Goal: Participate in discussion: Engage in conversation with other users on a specific topic

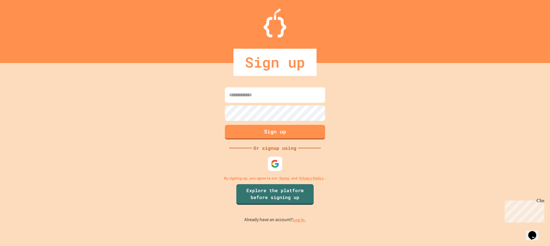
click at [291, 100] on input at bounding box center [275, 94] width 100 height 15
drag, startPoint x: 435, startPoint y: 135, endPoint x: 431, endPoint y: 138, distance: 3.9
click at [431, 138] on div "Sign up Or signup using By signing up, you agree to our Terms and Privacy Polic…" at bounding box center [275, 154] width 550 height 183
click at [281, 95] on input at bounding box center [275, 94] width 100 height 15
click at [274, 169] on div at bounding box center [275, 164] width 16 height 16
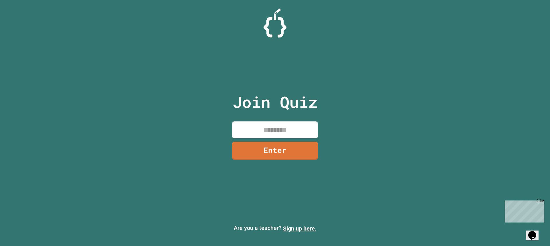
click at [275, 126] on input at bounding box center [275, 129] width 86 height 17
type input "********"
click at [288, 153] on link "Enter" at bounding box center [275, 150] width 82 height 19
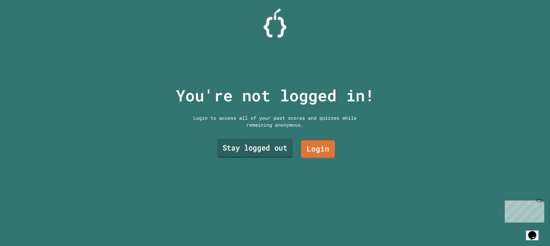
click at [278, 151] on link "Stay logged out" at bounding box center [255, 148] width 76 height 19
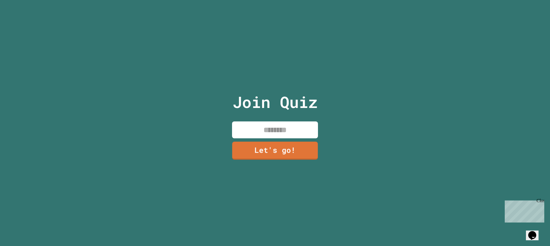
click at [278, 129] on input at bounding box center [275, 129] width 86 height 17
type input "**********"
click at [278, 142] on link "Let's go!" at bounding box center [274, 150] width 81 height 19
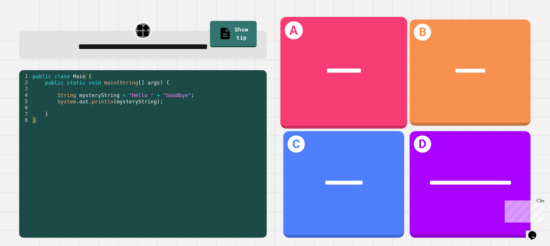
click at [344, 108] on div "**********" at bounding box center [343, 73] width 127 height 112
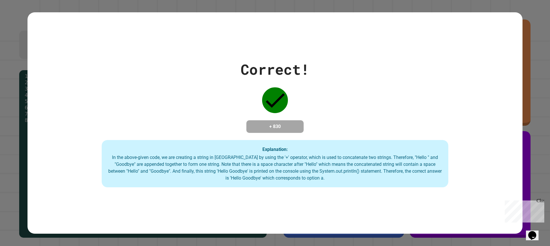
click at [344, 108] on div "Correct! + 830 Explanation: In the above-given code, we are creating a string i…" at bounding box center [274, 123] width 495 height 129
click at [514, 110] on div "Correct! + 830 Explanation: In the above-given code, we are creating a string i…" at bounding box center [274, 123] width 495 height 129
drag, startPoint x: 531, startPoint y: 108, endPoint x: 532, endPoint y: 105, distance: 2.9
click at [531, 108] on div "Correct! + 830 Explanation: In the above-given code, we are creating a string i…" at bounding box center [275, 123] width 550 height 246
click at [21, 106] on div "Correct! + 830 Explanation: In the above-given code, we are creating a string i…" at bounding box center [275, 123] width 550 height 246
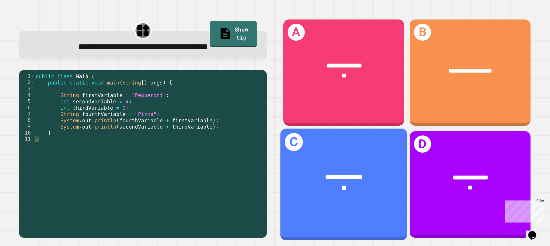
click at [382, 148] on div "**********" at bounding box center [343, 185] width 127 height 112
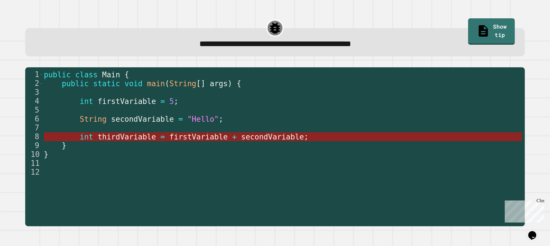
click at [130, 139] on span "thirdVariable" at bounding box center [127, 137] width 58 height 9
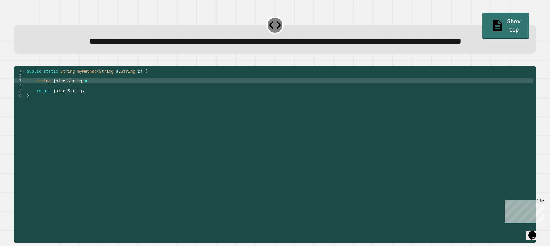
click at [71, 102] on div "public static String myMethod ( String a , String b ) { String joinedString = r…" at bounding box center [279, 142] width 508 height 146
click at [83, 102] on div "public static String myMethod ( String a , String b ) { String joinedString = r…" at bounding box center [279, 142] width 508 height 146
click at [504, 15] on link "Show tip" at bounding box center [505, 25] width 45 height 28
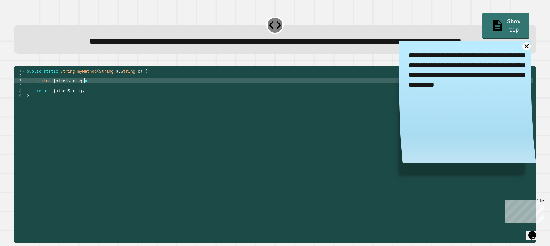
click at [143, 105] on div "public static String myMethod ( String a , String b ) { String joinedString = r…" at bounding box center [279, 142] width 508 height 146
type textarea "**********"
click at [17, 61] on icon "button" at bounding box center [17, 61] width 0 height 0
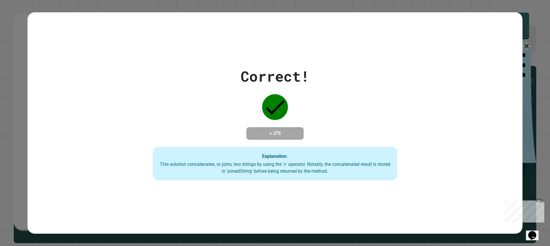
click at [5, 101] on div "Correct! + 375 Explanation: This solution concatenates, or joins, two strings b…" at bounding box center [275, 123] width 550 height 246
drag, startPoint x: 200, startPoint y: 56, endPoint x: 198, endPoint y: 48, distance: 7.7
click at [184, 50] on div "Correct! + 375 Explanation: This solution concatenates, or joins, two strings b…" at bounding box center [274, 122] width 495 height 221
drag, startPoint x: 220, startPoint y: 51, endPoint x: 295, endPoint y: 84, distance: 82.6
click at [291, 83] on div "Correct! + 375 Explanation: This solution concatenates, or joins, two strings b…" at bounding box center [274, 122] width 495 height 221
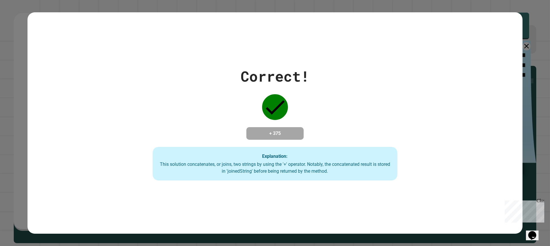
drag, startPoint x: 295, startPoint y: 84, endPoint x: 314, endPoint y: 87, distance: 18.9
click at [297, 85] on div "Correct! + 375 Explanation: This solution concatenates, or joins, two strings b…" at bounding box center [274, 123] width 349 height 115
drag, startPoint x: 320, startPoint y: 79, endPoint x: 241, endPoint y: 82, distance: 78.8
click at [241, 82] on div "Correct! + 375 Explanation: This solution concatenates, or joins, two strings b…" at bounding box center [274, 123] width 349 height 115
click at [242, 82] on div "Correct!" at bounding box center [274, 76] width 69 height 21
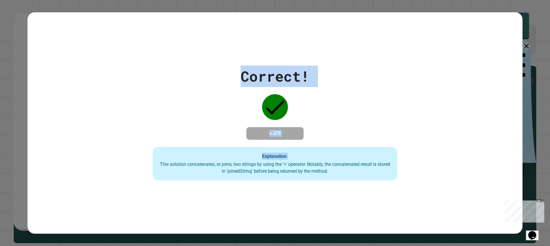
drag, startPoint x: 241, startPoint y: 68, endPoint x: 482, endPoint y: 101, distance: 243.3
click at [482, 101] on div "Correct! + 375 Explanation: This solution concatenates, or joins, two strings b…" at bounding box center [274, 123] width 495 height 115
click at [165, 56] on div "Correct! + 375 Explanation: This solution concatenates, or joins, two strings b…" at bounding box center [274, 122] width 495 height 221
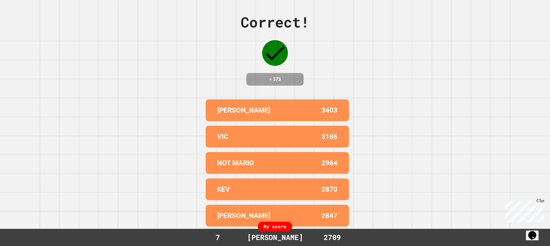
drag, startPoint x: 183, startPoint y: 60, endPoint x: 205, endPoint y: 74, distance: 25.6
click at [185, 63] on div "Correct! + 375 [PERSON_NAME] 3403 VIC 3186 NOT MARIO 2964 KEV 2870 [PERSON_NAME…" at bounding box center [275, 123] width 550 height 246
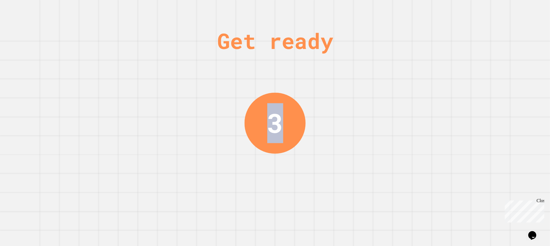
drag, startPoint x: 250, startPoint y: 107, endPoint x: 290, endPoint y: 126, distance: 44.0
click at [290, 126] on div "Get ready 3" at bounding box center [275, 123] width 550 height 246
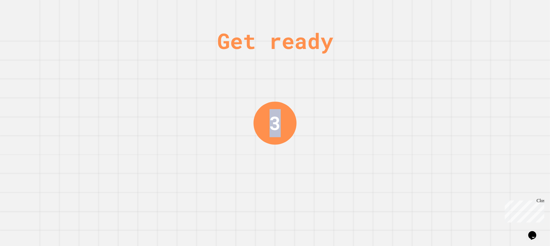
click at [290, 126] on div "3" at bounding box center [274, 122] width 43 height 43
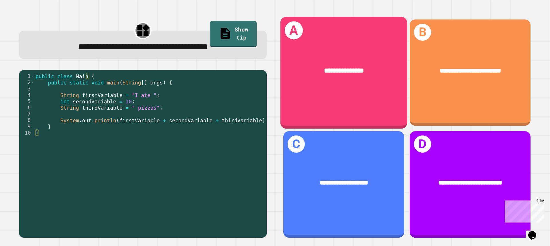
click at [351, 108] on div "**********" at bounding box center [343, 73] width 127 height 112
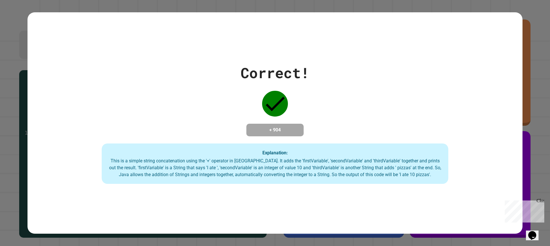
drag, startPoint x: 57, startPoint y: 77, endPoint x: 32, endPoint y: 77, distance: 24.9
click at [47, 77] on div "Correct! + 904 Explanation: This is a simple string concatenation using the '+'…" at bounding box center [274, 123] width 495 height 122
click at [31, 77] on div "Correct! + 904 Explanation: This is a simple string concatenation using the '+'…" at bounding box center [274, 123] width 495 height 122
drag, startPoint x: 32, startPoint y: 80, endPoint x: 205, endPoint y: 113, distance: 176.0
click at [202, 113] on div "Correct! + 904 Explanation: This is a simple string concatenation using the '+'…" at bounding box center [274, 123] width 495 height 122
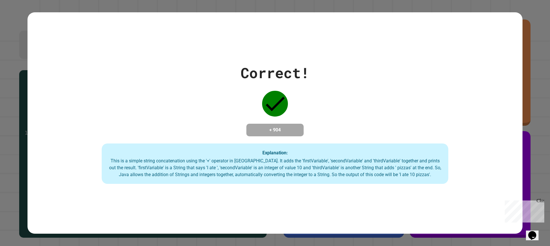
drag, startPoint x: 201, startPoint y: 52, endPoint x: 179, endPoint y: 36, distance: 27.6
click at [182, 36] on div "Correct! + 904 Explanation: This is a simple string concatenation using the '+'…" at bounding box center [274, 122] width 495 height 221
click at [196, 7] on div "Correct! + 904 Explanation: This is a simple string concatenation using the '+'…" at bounding box center [275, 123] width 550 height 246
drag, startPoint x: 78, startPoint y: 7, endPoint x: 73, endPoint y: 7, distance: 4.9
click at [73, 7] on div "Correct! + 904 Explanation: This is a simple string concatenation using the '+'…" at bounding box center [275, 123] width 550 height 246
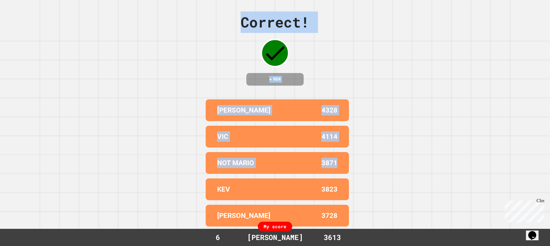
drag, startPoint x: 236, startPoint y: 130, endPoint x: 375, endPoint y: 172, distance: 145.6
click at [375, 172] on div "Correct! + 904 [PERSON_NAME] 4328 VIC 4114 NOT MARIO 3871 KEV 3823 [PERSON_NAME…" at bounding box center [275, 123] width 550 height 246
click at [327, 161] on div "NOT MARIO 3871" at bounding box center [277, 163] width 143 height 22
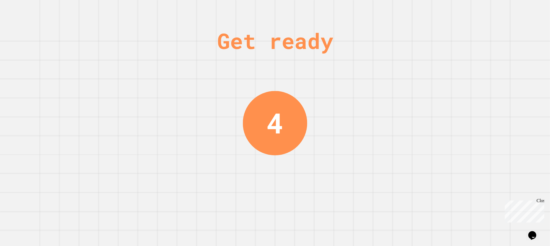
click at [232, 64] on div "Get ready 4" at bounding box center [275, 123] width 550 height 246
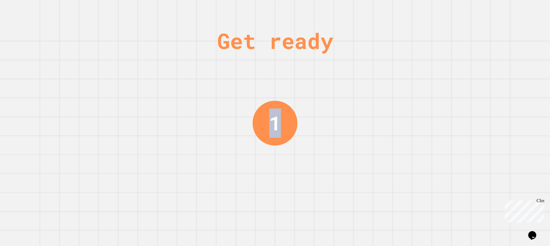
drag, startPoint x: 272, startPoint y: 120, endPoint x: 280, endPoint y: 121, distance: 7.5
click at [280, 121] on div "1" at bounding box center [275, 123] width 12 height 29
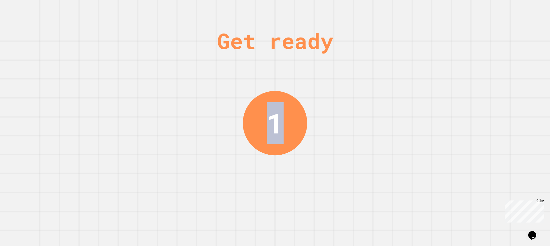
click at [280, 121] on div "1" at bounding box center [275, 123] width 17 height 42
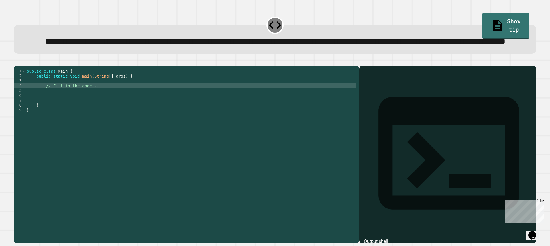
click at [166, 109] on div "public class Main { public static void main ( String [ ] args ) { // Fill in th…" at bounding box center [190, 142] width 331 height 146
click at [163, 117] on div "public class Main { public static void main ( String [ ] args ) { // Fill in th…" at bounding box center [190, 142] width 331 height 146
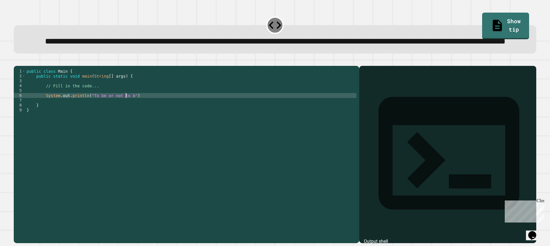
scroll to position [0, 7]
type textarea "**********"
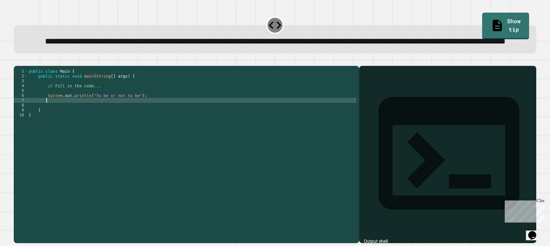
click at [17, 61] on icon "button" at bounding box center [17, 61] width 0 height 0
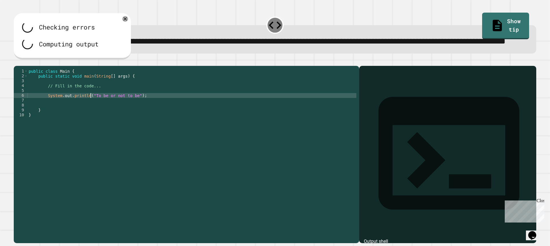
click at [90, 118] on div "public class Main { public static void main ( String [ ] args ) { // Fill in th…" at bounding box center [191, 142] width 329 height 146
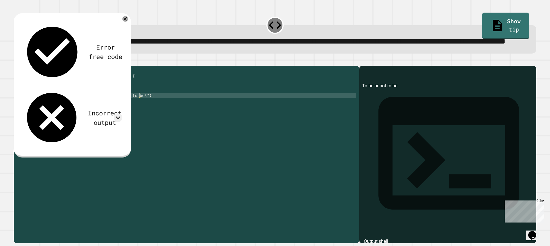
scroll to position [0, 8]
click at [17, 61] on icon "button" at bounding box center [17, 61] width 0 height 0
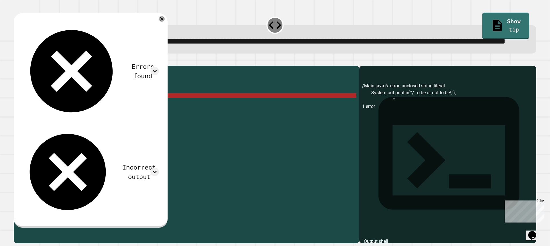
click at [94, 117] on div "public class Main { public static void main ( String [ ] args ) { // Fill in th…" at bounding box center [191, 142] width 329 height 146
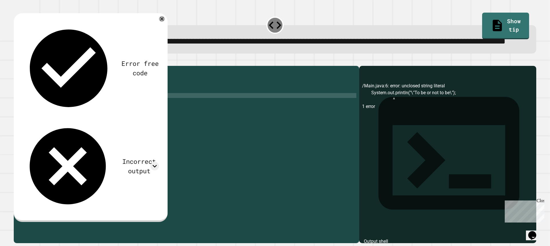
scroll to position [0, 8]
click at [21, 74] on div "Error free code /Main.java:6: error: unclosed string literal System.out.println…" at bounding box center [91, 117] width 154 height 209
click at [17, 61] on button "button" at bounding box center [17, 61] width 0 height 0
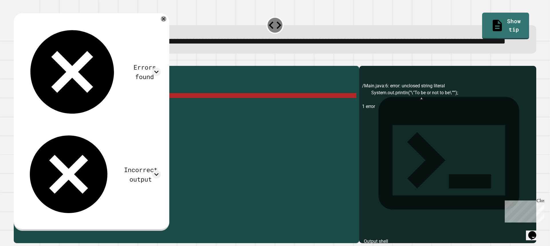
click at [94, 117] on div "public class Main { public static void main ( String [ ] args ) { // Fill in th…" at bounding box center [191, 142] width 329 height 146
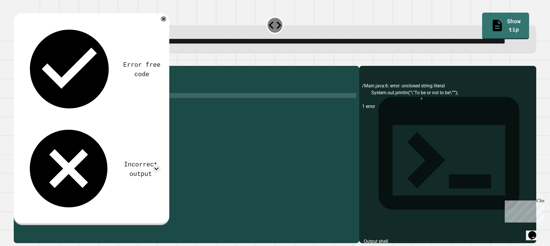
scroll to position [0, 7]
click at [163, 33] on div "Error free code /Main.java:6: error: unclosed string literal System.out.println…" at bounding box center [91, 118] width 144 height 199
click at [161, 38] on div "Error free code" at bounding box center [91, 69] width 139 height 95
click at [167, 22] on icon at bounding box center [163, 19] width 6 height 6
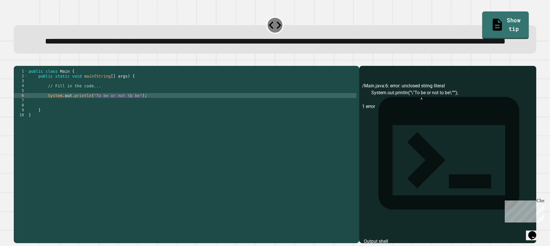
click at [490, 21] on icon at bounding box center [497, 24] width 14 height 14
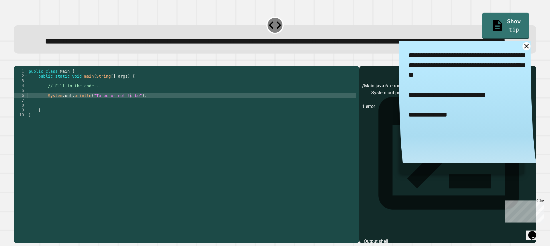
click at [92, 117] on div "public class Main { public static void main ( String [ ] args ) { // Fill in th…" at bounding box center [191, 142] width 329 height 146
type textarea "**********"
click at [17, 66] on div at bounding box center [275, 62] width 522 height 7
click at [15, 66] on div at bounding box center [275, 62] width 522 height 7
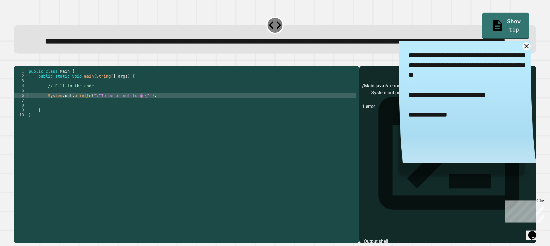
click at [19, 66] on div at bounding box center [275, 62] width 522 height 7
click at [17, 61] on icon "button" at bounding box center [17, 61] width 0 height 0
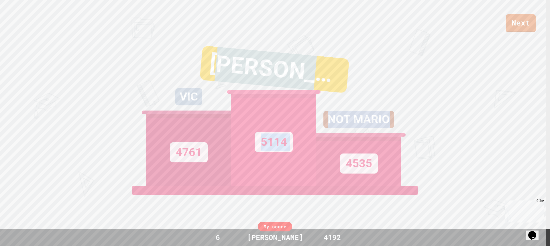
drag, startPoint x: 394, startPoint y: 83, endPoint x: 221, endPoint y: 57, distance: 174.8
click at [222, 57] on div "VIC 4761 [PERSON_NAME] 5114 NOT MARIO 4535" at bounding box center [275, 114] width 258 height 143
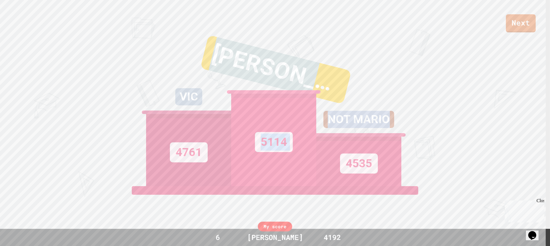
click at [220, 57] on div "[PERSON_NAME]" at bounding box center [275, 69] width 151 height 69
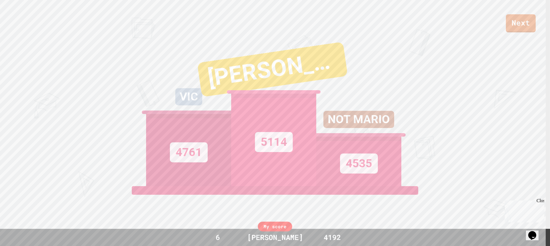
click at [188, 62] on div "VIC 4761" at bounding box center [188, 114] width 85 height 143
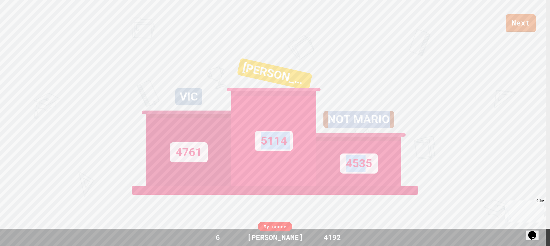
drag, startPoint x: 257, startPoint y: 121, endPoint x: 362, endPoint y: 175, distance: 118.4
click at [362, 175] on div "VIC 4761 [PERSON_NAME] 5114 NOT MARIO 4535" at bounding box center [275, 114] width 258 height 143
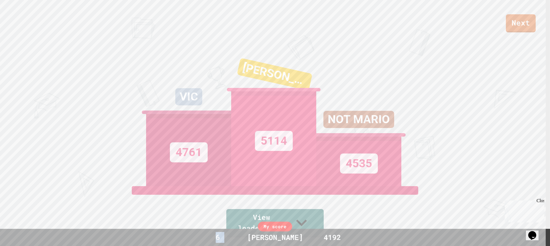
drag, startPoint x: 211, startPoint y: 234, endPoint x: 249, endPoint y: 235, distance: 37.5
click at [249, 235] on div "6 [PERSON_NAME] 4192" at bounding box center [274, 237] width 157 height 11
drag, startPoint x: 396, startPoint y: 98, endPoint x: 393, endPoint y: 102, distance: 4.9
click at [396, 99] on div "NOT MARIO 4535" at bounding box center [358, 114] width 85 height 143
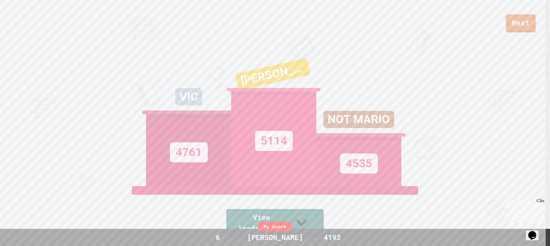
drag, startPoint x: 401, startPoint y: 78, endPoint x: 397, endPoint y: 76, distance: 4.7
click at [400, 78] on div "VIC 4761 [PERSON_NAME] 5114 NOT MARIO 4535" at bounding box center [275, 114] width 258 height 143
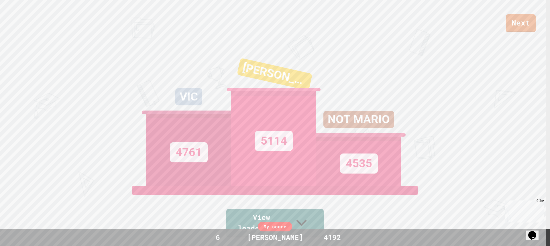
click at [353, 72] on div "NOT MARIO 4535" at bounding box center [358, 114] width 85 height 143
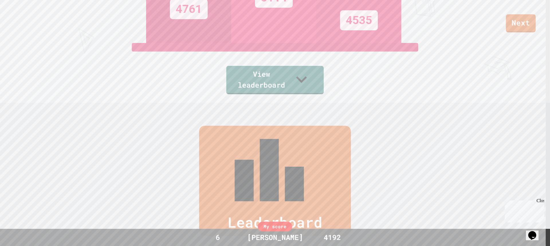
scroll to position [105, 0]
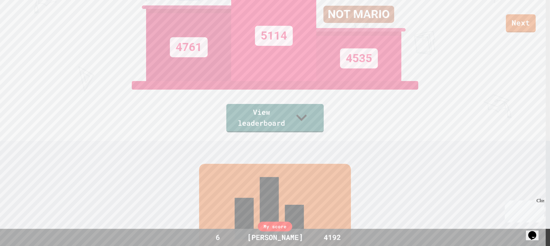
click at [268, 171] on div "Leaderboard" at bounding box center [275, 219] width 152 height 110
click at [516, 15] on link "Next" at bounding box center [520, 22] width 27 height 19
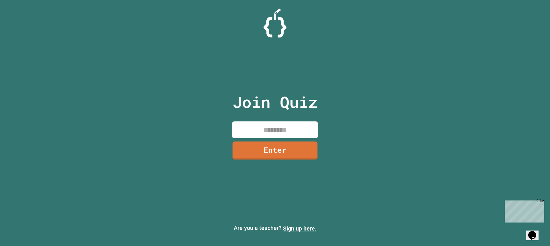
click at [252, 134] on input at bounding box center [275, 129] width 86 height 17
type input "********"
click at [258, 156] on link "Enter" at bounding box center [275, 149] width 78 height 19
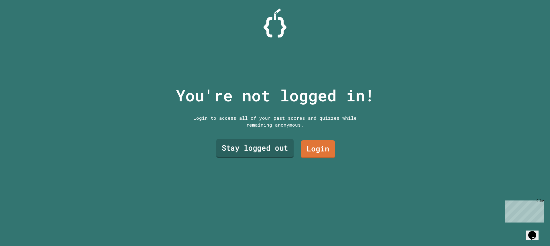
click at [285, 148] on link "Stay logged out" at bounding box center [255, 148] width 78 height 19
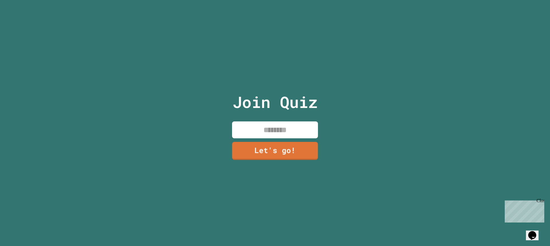
click at [275, 127] on input at bounding box center [275, 129] width 86 height 17
type input "******"
drag, startPoint x: 285, startPoint y: 163, endPoint x: 285, endPoint y: 159, distance: 4.0
click at [285, 163] on div "Join Quiz ****** Let's go!" at bounding box center [275, 123] width 96 height 246
click at [285, 157] on div "Join Quiz ****** Let's go!" at bounding box center [275, 123] width 96 height 246
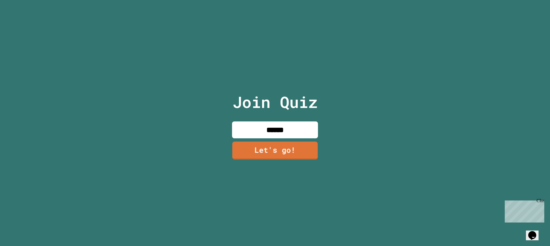
click at [286, 144] on link "Let's go!" at bounding box center [274, 150] width 85 height 18
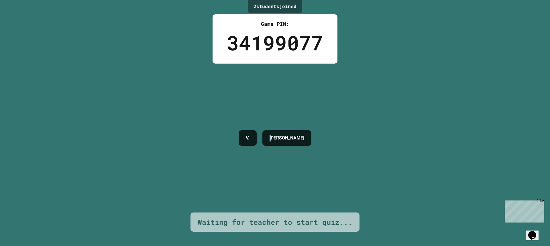
drag, startPoint x: 275, startPoint y: 127, endPoint x: 266, endPoint y: 170, distance: 44.5
click at [267, 170] on div "V. [PERSON_NAME]" at bounding box center [275, 138] width 78 height 149
click at [266, 170] on div "V. [PERSON_NAME]" at bounding box center [275, 138] width 78 height 149
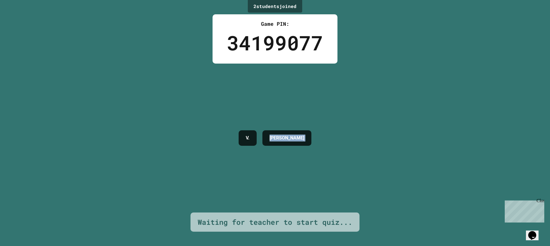
click at [266, 170] on div "V. [PERSON_NAME]" at bounding box center [275, 138] width 78 height 149
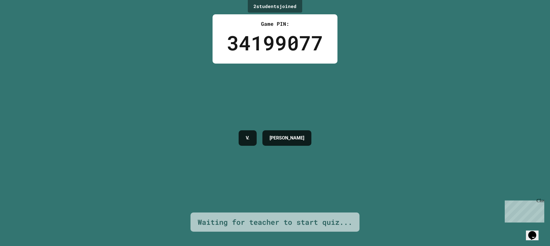
drag, startPoint x: 265, startPoint y: 172, endPoint x: 263, endPoint y: 175, distance: 4.1
click at [263, 175] on div "V. [PERSON_NAME]" at bounding box center [275, 138] width 78 height 149
click at [260, 177] on div "V. [PERSON_NAME]" at bounding box center [275, 138] width 78 height 149
drag, startPoint x: 246, startPoint y: 175, endPoint x: 204, endPoint y: 123, distance: 66.9
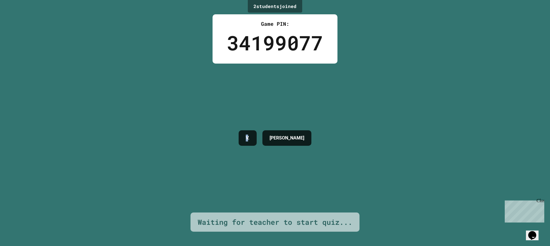
click at [236, 164] on div "V. [PERSON_NAME]" at bounding box center [275, 138] width 78 height 149
drag, startPoint x: 301, startPoint y: 63, endPoint x: 292, endPoint y: 46, distance: 19.7
click at [300, 59] on div "Game PIN: 34199077" at bounding box center [274, 38] width 125 height 49
drag, startPoint x: 286, startPoint y: 32, endPoint x: 315, endPoint y: 61, distance: 41.1
click at [315, 61] on div "Game PIN: 34199077" at bounding box center [274, 38] width 125 height 49
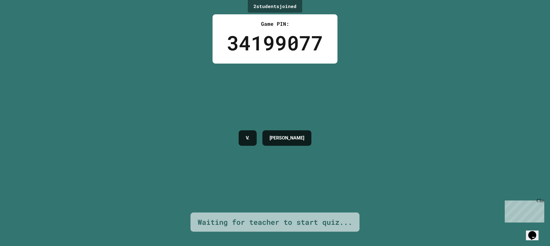
click at [327, 82] on div "2 student s joined Game PIN: 34199077 V. [PERSON_NAME] Waiting for teacher to s…" at bounding box center [275, 123] width 550 height 246
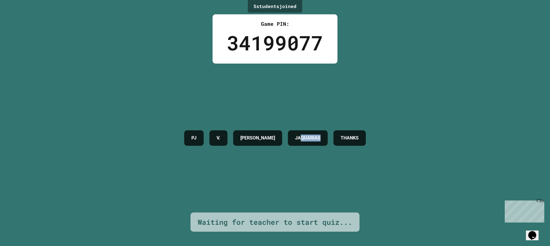
drag, startPoint x: 327, startPoint y: 83, endPoint x: 282, endPoint y: 178, distance: 105.0
click at [283, 183] on div "[PERSON_NAME] [PERSON_NAME] THANKS" at bounding box center [274, 138] width 187 height 149
click at [282, 178] on div "[PERSON_NAME] [PERSON_NAME] THANKS" at bounding box center [274, 138] width 187 height 149
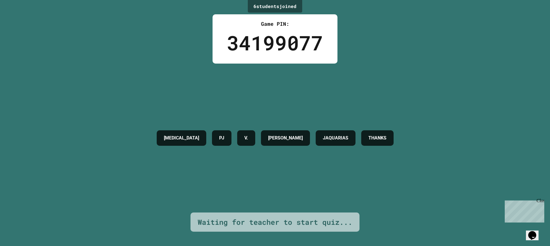
drag, startPoint x: 196, startPoint y: 109, endPoint x: 194, endPoint y: 114, distance: 5.0
click at [195, 113] on div "[MEDICAL_DATA] [PERSON_NAME] [PERSON_NAME] THANKS" at bounding box center [275, 138] width 242 height 149
drag, startPoint x: 194, startPoint y: 115, endPoint x: 191, endPoint y: 115, distance: 3.5
click at [194, 115] on div "[MEDICAL_DATA] [PERSON_NAME] [PERSON_NAME] THANKS" at bounding box center [275, 138] width 242 height 149
drag, startPoint x: 188, startPoint y: 115, endPoint x: 169, endPoint y: 148, distance: 38.7
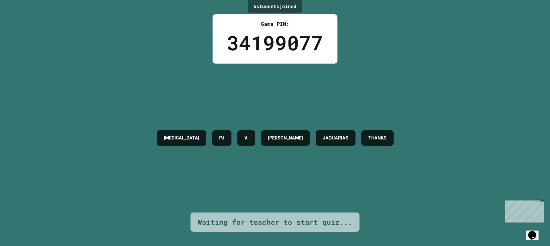
drag, startPoint x: 169, startPoint y: 148, endPoint x: 160, endPoint y: 131, distance: 19.8
click at [164, 135] on h4 "[MEDICAL_DATA]" at bounding box center [181, 138] width 35 height 7
click at [218, 113] on div "[MEDICAL_DATA] [PERSON_NAME] [PERSON_NAME] THANKS" at bounding box center [275, 138] width 242 height 149
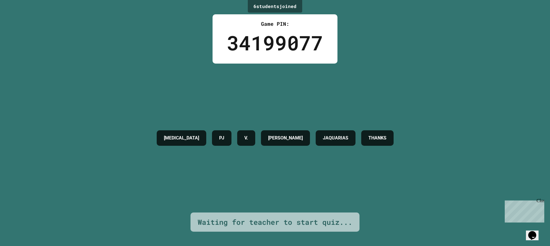
drag, startPoint x: 190, startPoint y: 61, endPoint x: 316, endPoint y: 87, distance: 128.8
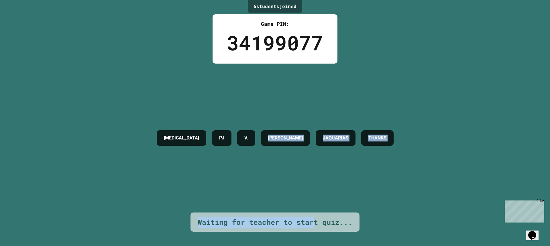
drag, startPoint x: 261, startPoint y: 119, endPoint x: 304, endPoint y: 206, distance: 97.7
click at [305, 208] on div "6 student s joined Game PIN: 34199077 [MEDICAL_DATA] [PERSON_NAME] [PERSON_NAME…" at bounding box center [275, 123] width 550 height 246
click at [300, 199] on div "[MEDICAL_DATA] [PERSON_NAME] [PERSON_NAME] THANKS" at bounding box center [275, 138] width 242 height 149
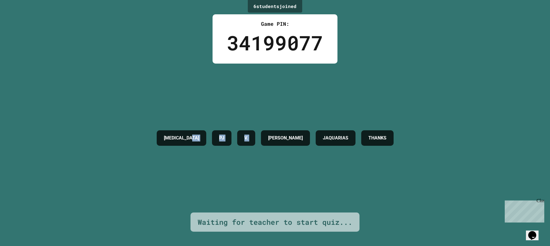
drag, startPoint x: 261, startPoint y: 144, endPoint x: 178, endPoint y: 141, distance: 83.1
click at [178, 144] on div "[MEDICAL_DATA] [PERSON_NAME] [PERSON_NAME] THANKS" at bounding box center [275, 137] width 242 height 21
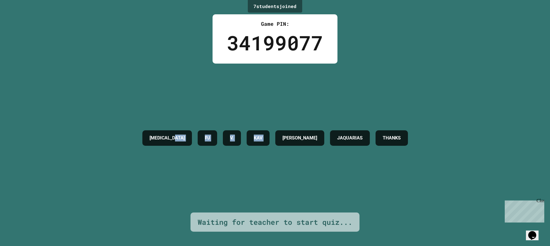
click at [179, 83] on div "[MEDICAL_DATA] [PERSON_NAME] KAV [PERSON_NAME] THANKS" at bounding box center [274, 138] width 271 height 149
click at [181, 84] on div "[MEDICAL_DATA] [PERSON_NAME] KAV [PERSON_NAME] THANKS" at bounding box center [274, 138] width 271 height 149
click at [181, 85] on div "[MEDICAL_DATA] [PERSON_NAME] KAV [PERSON_NAME] THANKS" at bounding box center [274, 138] width 271 height 149
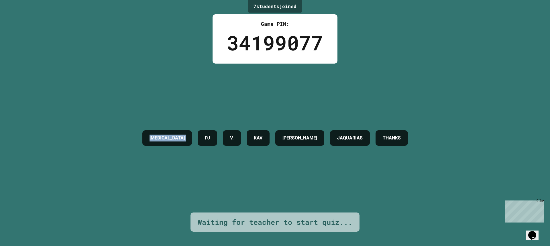
click at [181, 85] on div "[MEDICAL_DATA] [PERSON_NAME] KAV [PERSON_NAME] THANKS" at bounding box center [274, 138] width 271 height 149
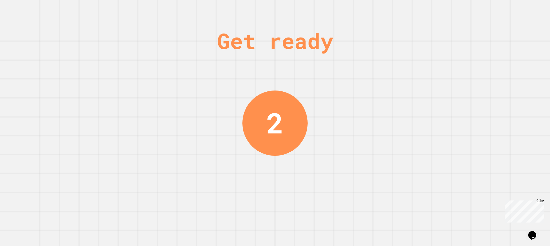
drag, startPoint x: 300, startPoint y: 52, endPoint x: 336, endPoint y: 51, distance: 36.1
click at [296, 50] on div "Get ready 2" at bounding box center [274, 123] width 43 height 246
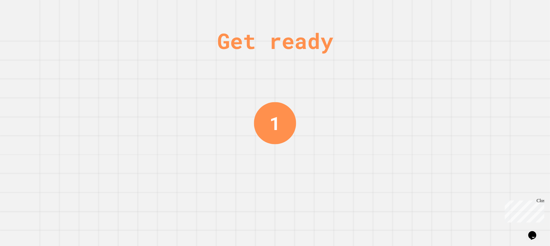
click at [293, 117] on div "1" at bounding box center [275, 123] width 42 height 42
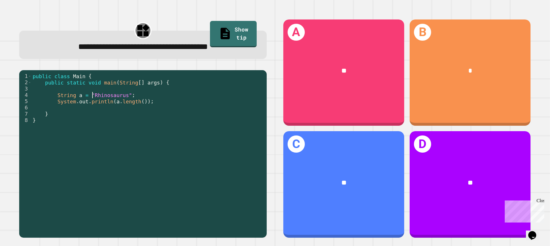
click at [91, 97] on div "public class Main { public static void main ( String [ ] args ) { String a = "R…" at bounding box center [147, 151] width 232 height 157
drag, startPoint x: 88, startPoint y: 98, endPoint x: 175, endPoint y: 85, distance: 88.1
click at [121, 95] on div "public class Main { public static void main ( String [ ] args ) { String a = "R…" at bounding box center [147, 151] width 232 height 157
click at [302, 77] on div "**" at bounding box center [343, 71] width 121 height 36
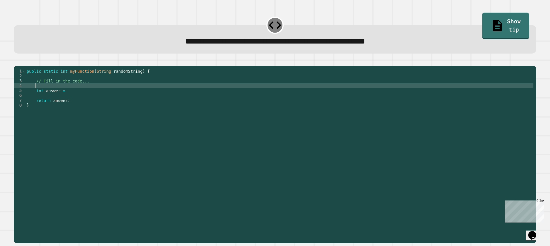
click at [78, 95] on div "public static int myFunction ( String randomString ) { // Fill in the code... i…" at bounding box center [279, 149] width 508 height 161
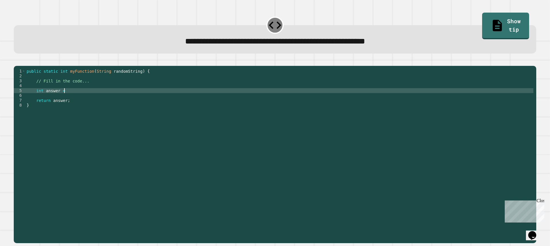
click at [76, 98] on div "public static int myFunction ( String randomString ) { // Fill in the code... i…" at bounding box center [279, 149] width 508 height 161
type textarea "**********"
click at [17, 61] on icon "button" at bounding box center [17, 61] width 0 height 0
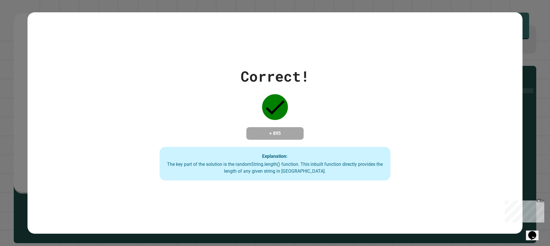
click at [121, 5] on div "Correct! + 895 Explanation: The key part of the solution is the randomString.le…" at bounding box center [275, 123] width 550 height 246
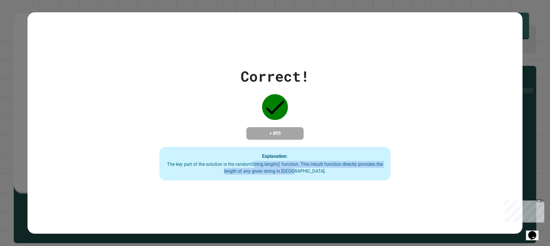
drag, startPoint x: 267, startPoint y: 165, endPoint x: 330, endPoint y: 174, distance: 63.5
click at [330, 174] on div "The key part of the solution is the randomString.length() function. This inbuil…" at bounding box center [274, 168] width 219 height 14
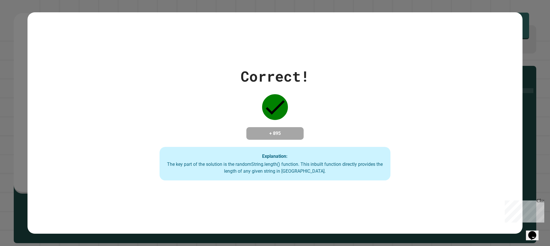
click at [257, 159] on div "Explanation: The key part of the solution is the randomString.length() function…" at bounding box center [274, 164] width 231 height 34
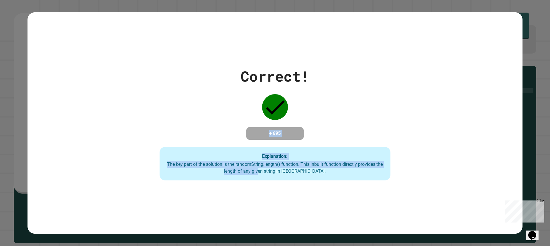
drag, startPoint x: 237, startPoint y: 129, endPoint x: 285, endPoint y: 201, distance: 86.3
click at [285, 201] on div "Correct! + 895 Explanation: The key part of the solution is the randomString.le…" at bounding box center [274, 122] width 495 height 221
click at [285, 200] on div "Correct! + 895 Explanation: The key part of the solution is the randomString.le…" at bounding box center [274, 122] width 495 height 221
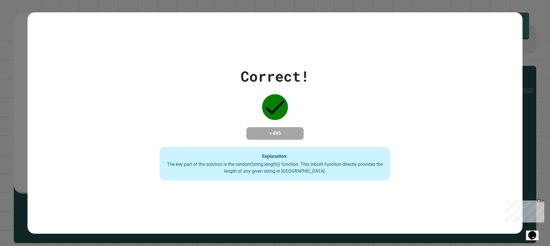
drag, startPoint x: 386, startPoint y: 228, endPoint x: 389, endPoint y: 217, distance: 11.7
click at [386, 228] on div "Correct! + 895 Explanation: The key part of the solution is the randomString.le…" at bounding box center [274, 122] width 495 height 221
click at [534, 233] on button "Close Chat This icon closes the chat window." at bounding box center [531, 236] width 10 height 7
click at [533, 230] on button "Opens Chat This icon Opens the chat window." at bounding box center [532, 235] width 13 height 10
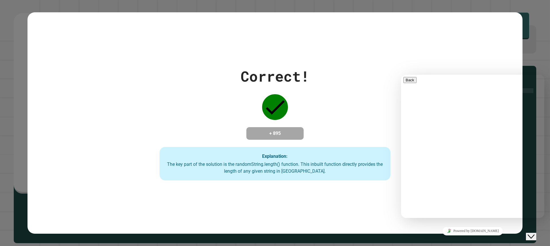
click at [533, 233] on button "Close Chat This icon closes the chat window." at bounding box center [531, 236] width 10 height 7
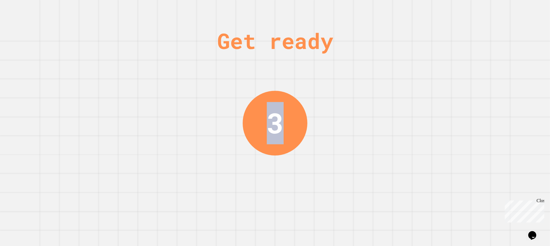
drag, startPoint x: 263, startPoint y: 113, endPoint x: 282, endPoint y: 128, distance: 23.8
click at [282, 128] on div "3" at bounding box center [274, 123] width 65 height 65
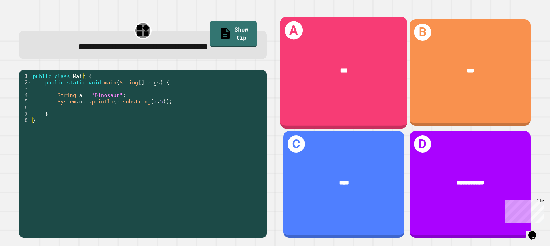
click at [307, 93] on div "A ***" at bounding box center [343, 73] width 127 height 112
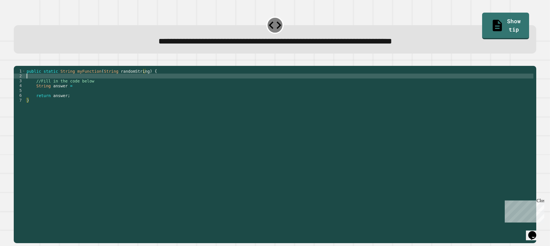
click at [190, 86] on div "public static String myFunction ( String randomString ) { //Fill in the code be…" at bounding box center [279, 149] width 508 height 161
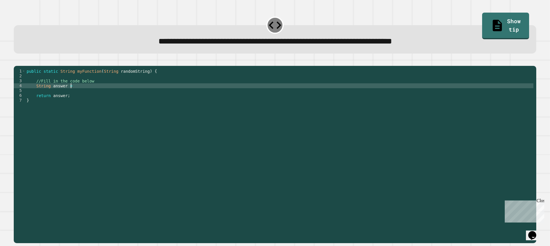
click at [193, 94] on div "public static String myFunction ( String randomString ) { //Fill in the code be…" at bounding box center [279, 149] width 508 height 161
click at [496, 19] on link "Show tip" at bounding box center [505, 26] width 47 height 28
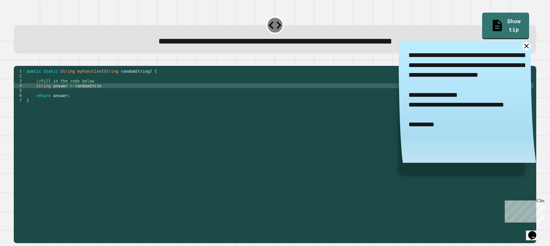
click at [125, 96] on div "public static String myFunction ( String randomString ) { //Fill in the code be…" at bounding box center [279, 149] width 508 height 161
click at [17, 61] on icon "button" at bounding box center [17, 61] width 0 height 0
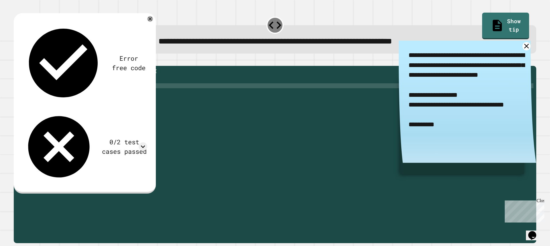
click at [131, 94] on div "public static String myFunction ( String randomString ) { //Fill in the code be…" at bounding box center [279, 149] width 508 height 161
type textarea "**********"
click at [17, 61] on button "button" at bounding box center [17, 61] width 0 height 0
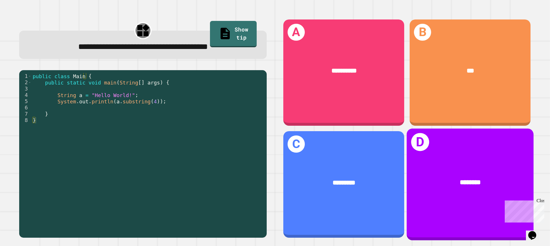
click at [460, 179] on span "********" at bounding box center [470, 182] width 21 height 7
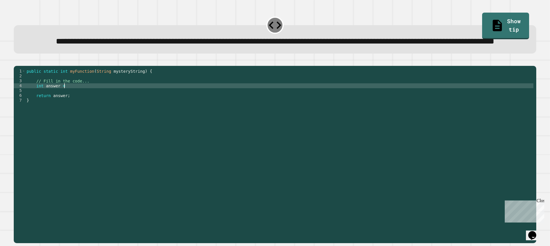
click at [258, 107] on div "public static int myFunction ( String mysteryString ) { // Fill in the code... …" at bounding box center [279, 142] width 508 height 146
type textarea "**********"
click at [4, 75] on div "**********" at bounding box center [275, 123] width 550 height 246
click at [15, 66] on div at bounding box center [275, 62] width 522 height 7
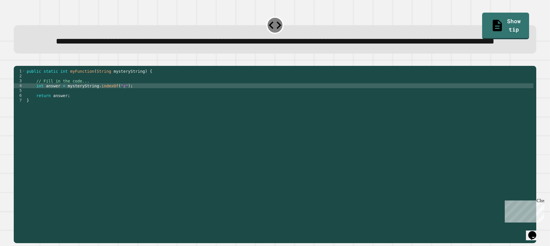
click at [17, 61] on icon "button" at bounding box center [17, 61] width 0 height 0
